Goal: Check status: Check status

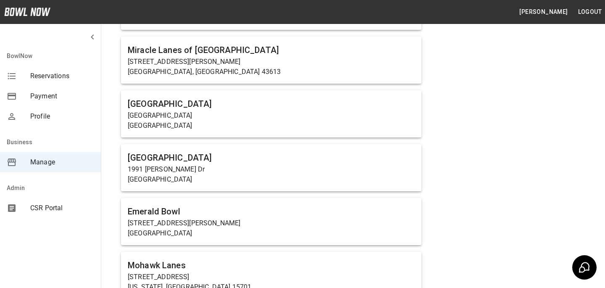
scroll to position [2257, 0]
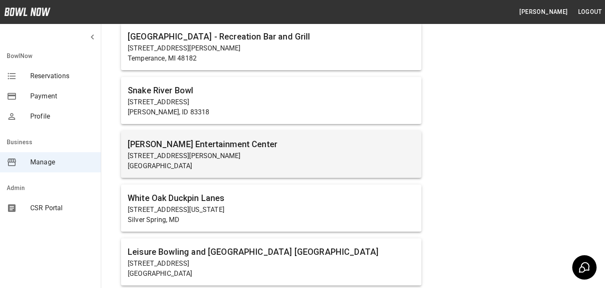
click at [201, 158] on p "[STREET_ADDRESS][PERSON_NAME]" at bounding box center [271, 156] width 287 height 10
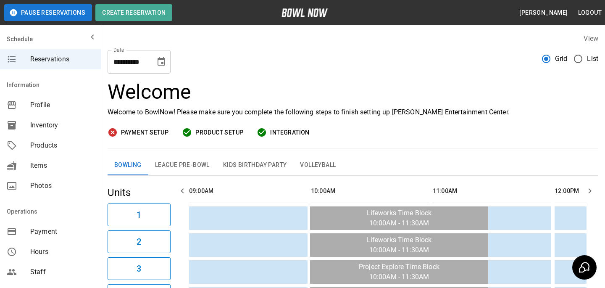
scroll to position [0, 488]
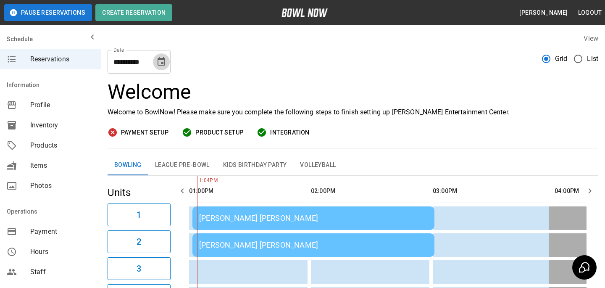
click at [163, 62] on icon "Choose date, selected date is Sep 15, 2025" at bounding box center [161, 62] width 10 height 10
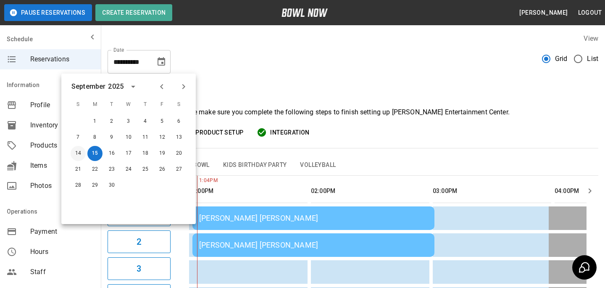
click at [82, 150] on button "14" at bounding box center [78, 153] width 15 height 15
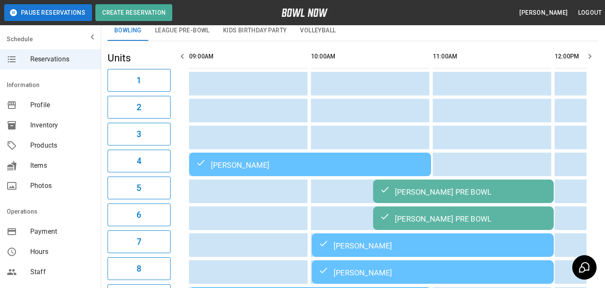
scroll to position [132, 0]
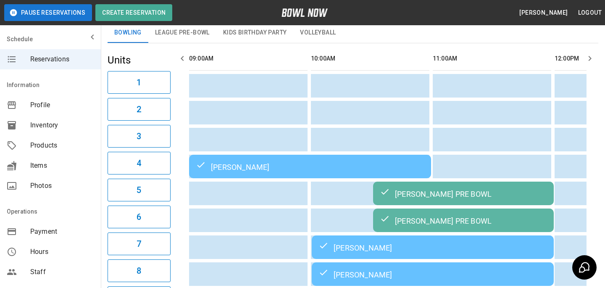
click at [454, 200] on td "[PERSON_NAME] PRE BOWL" at bounding box center [463, 194] width 181 height 24
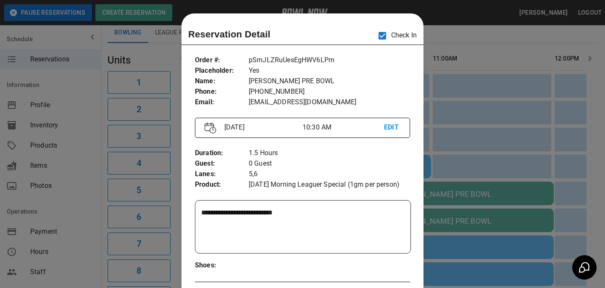
scroll to position [13, 0]
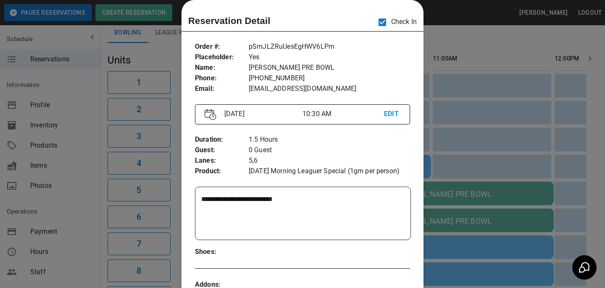
click at [471, 144] on div at bounding box center [302, 144] width 605 height 288
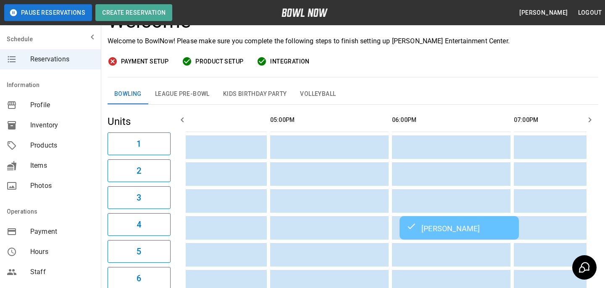
scroll to position [0, 0]
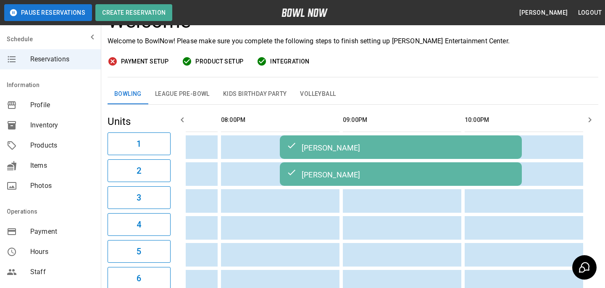
click at [471, 144] on div "[PERSON_NAME]" at bounding box center [401, 147] width 229 height 10
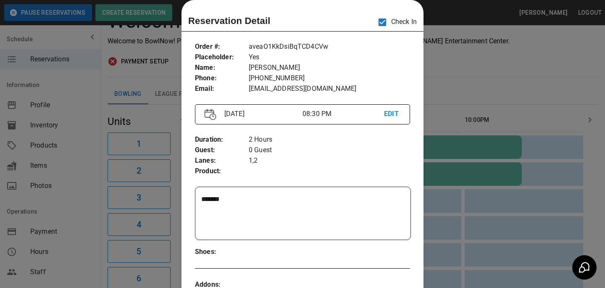
click at [501, 135] on div at bounding box center [302, 144] width 605 height 288
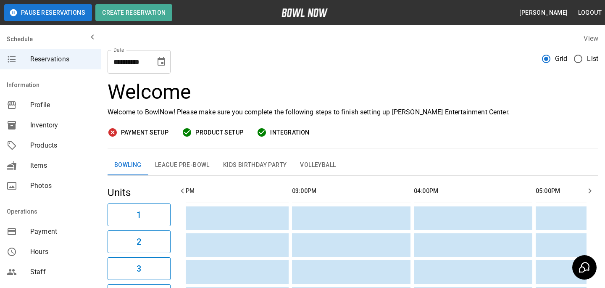
click at [169, 66] on button "Choose date, selected date is Sep 14, 2025" at bounding box center [161, 61] width 17 height 17
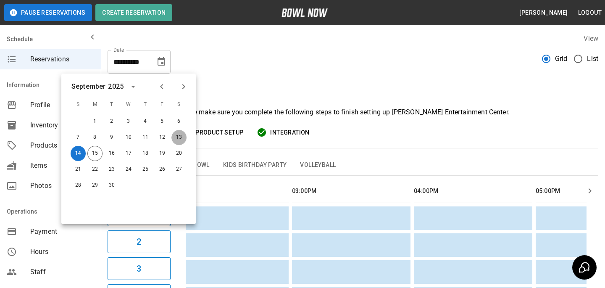
click at [179, 135] on button "13" at bounding box center [179, 137] width 15 height 15
type input "**********"
